Goal: Task Accomplishment & Management: Use online tool/utility

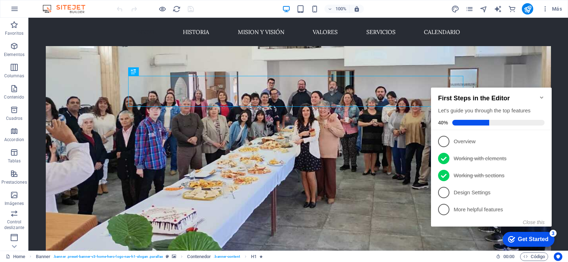
click at [543, 97] on icon "Minimize checklist" at bounding box center [541, 98] width 3 height 2
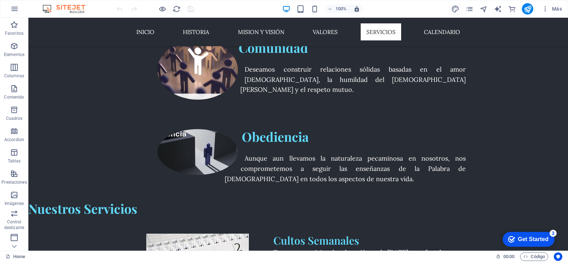
scroll to position [1379, 0]
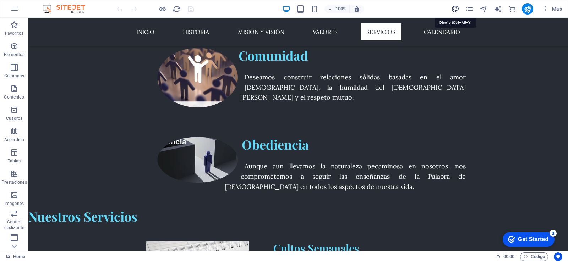
click at [456, 12] on icon "design" at bounding box center [455, 9] width 8 height 8
select select "px"
select select "400"
select select "px"
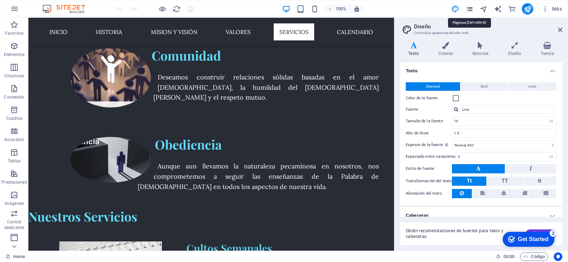
click at [470, 9] on icon "pages" at bounding box center [470, 9] width 8 height 8
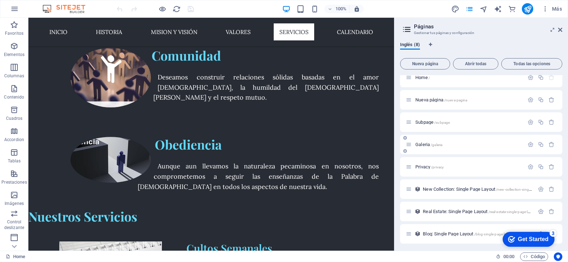
scroll to position [9, 0]
click at [428, 165] on span "Privacy /privacy" at bounding box center [430, 165] width 28 height 5
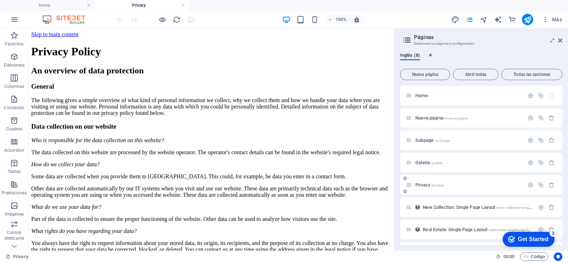
scroll to position [0, 0]
click at [429, 141] on span "Subpage /subpage" at bounding box center [433, 140] width 34 height 5
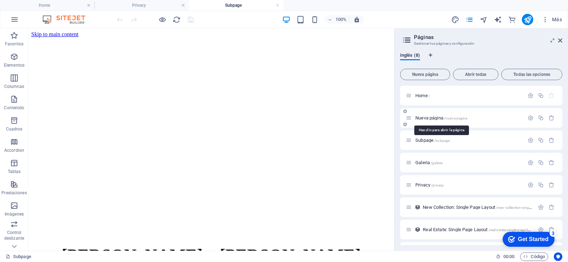
click at [431, 117] on span "Nueva página /nueva-pagina" at bounding box center [442, 117] width 52 height 5
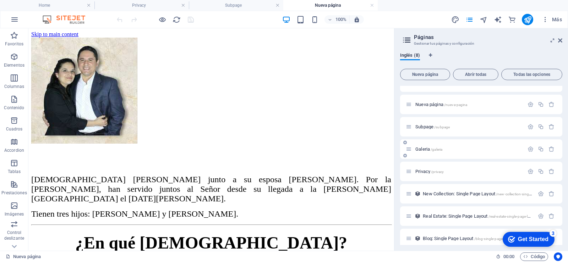
scroll to position [20, 0]
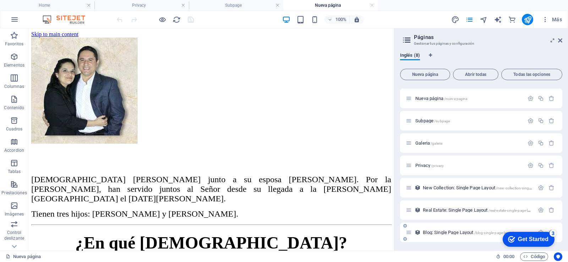
click at [445, 235] on div "Blog: Single Page Layout /blog-single-page-layout" at bounding box center [470, 233] width 129 height 8
click at [443, 232] on span "Blog: Single Page Layout /blog-single-page-layout" at bounding box center [468, 232] width 91 height 5
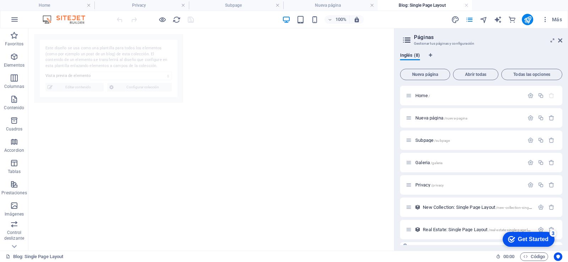
select select "688a490b987bd3f7210e1c48"
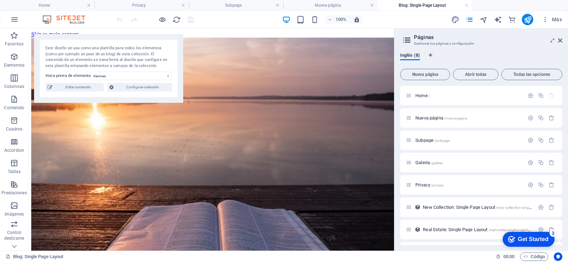
click at [88, 94] on div "Este diseño se usa como una plantilla para todos los elementos (como por ejempl…" at bounding box center [108, 68] width 149 height 69
click at [87, 90] on span "Editar contenido" at bounding box center [78, 87] width 47 height 9
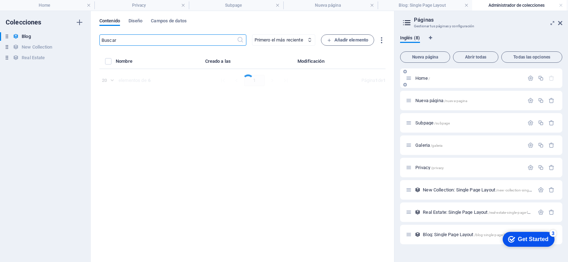
select select "Category 1"
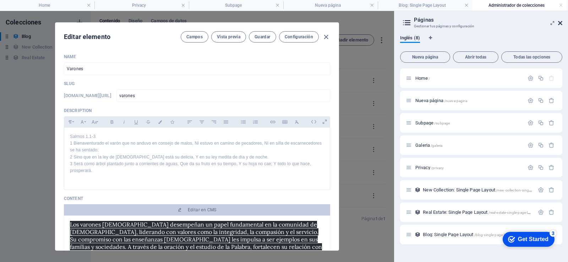
click at [562, 25] on icon at bounding box center [560, 23] width 4 height 6
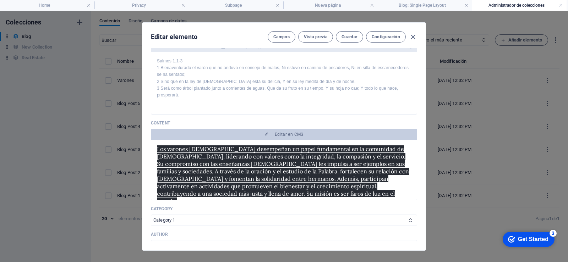
scroll to position [69, 0]
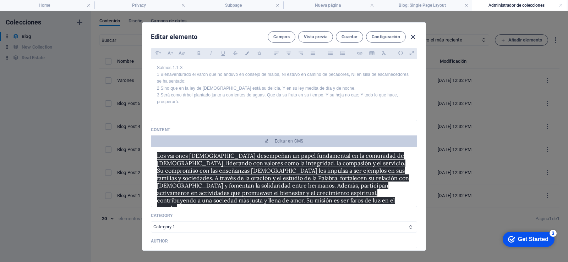
click at [415, 38] on icon "button" at bounding box center [413, 37] width 8 height 8
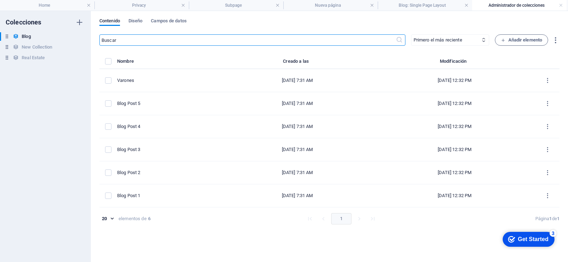
type input "[DATE]"
type input "varones"
